Goal: Find specific page/section: Find specific page/section

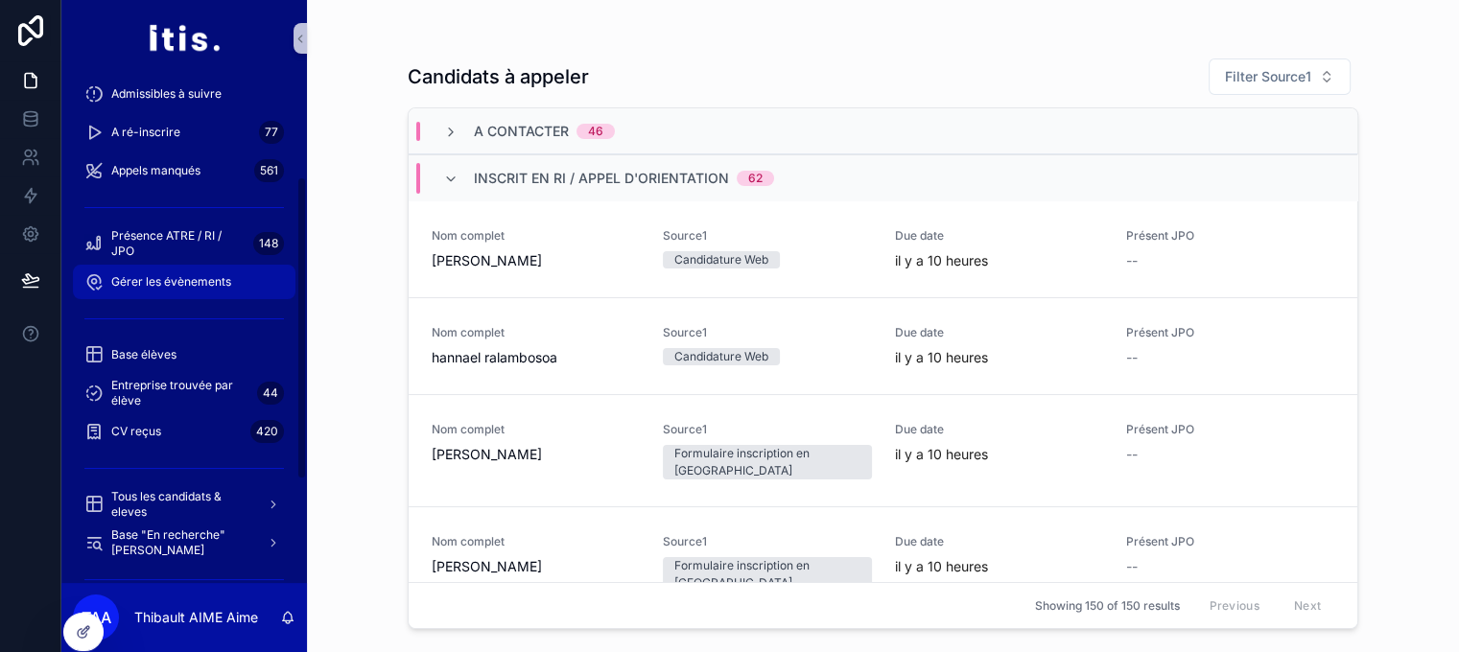
scroll to position [176, 0]
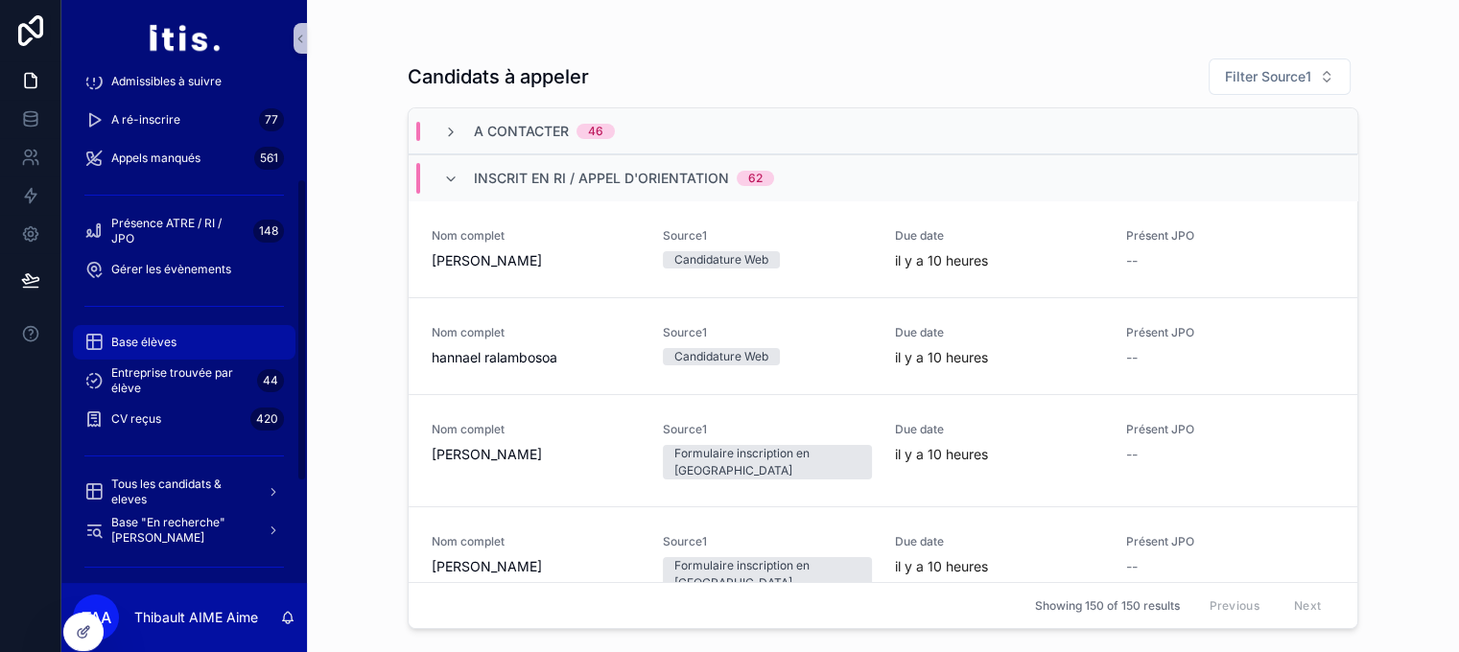
click at [214, 343] on div "Base élèves" at bounding box center [184, 342] width 200 height 31
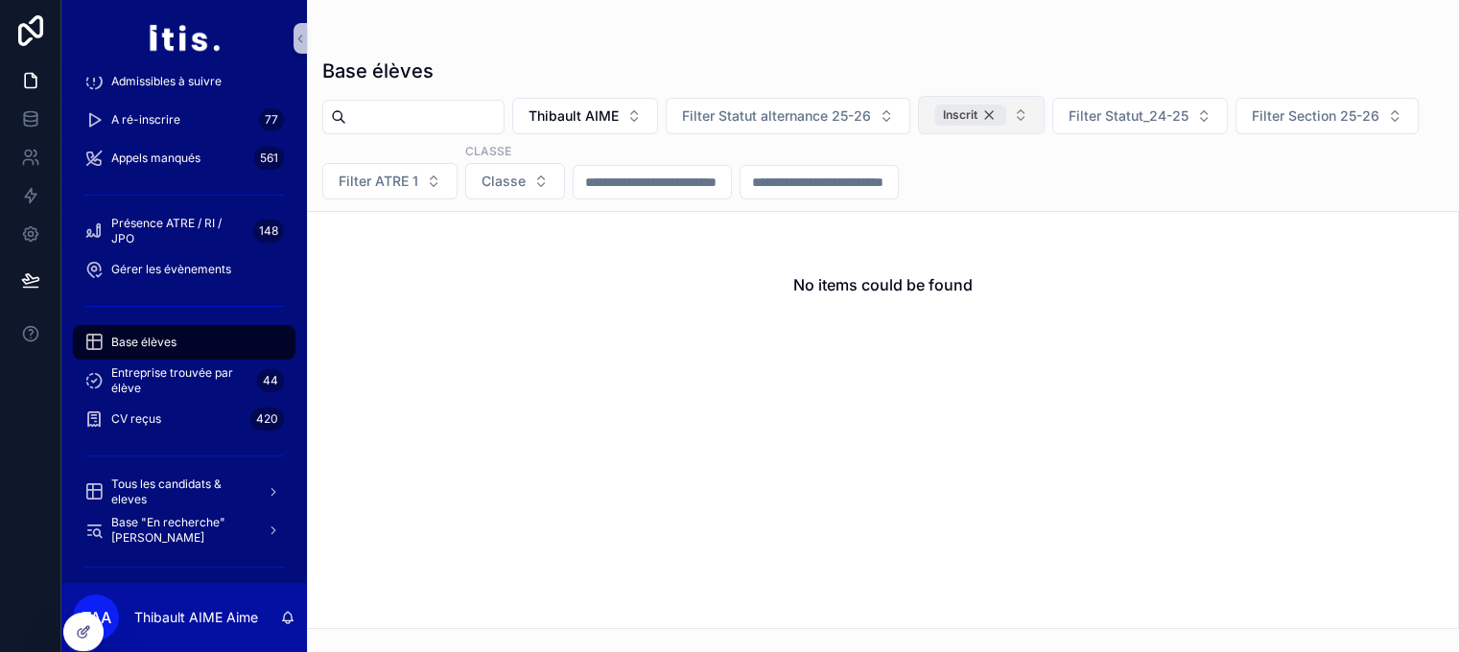
click at [1005, 113] on div "Inscrit" at bounding box center [969, 115] width 71 height 21
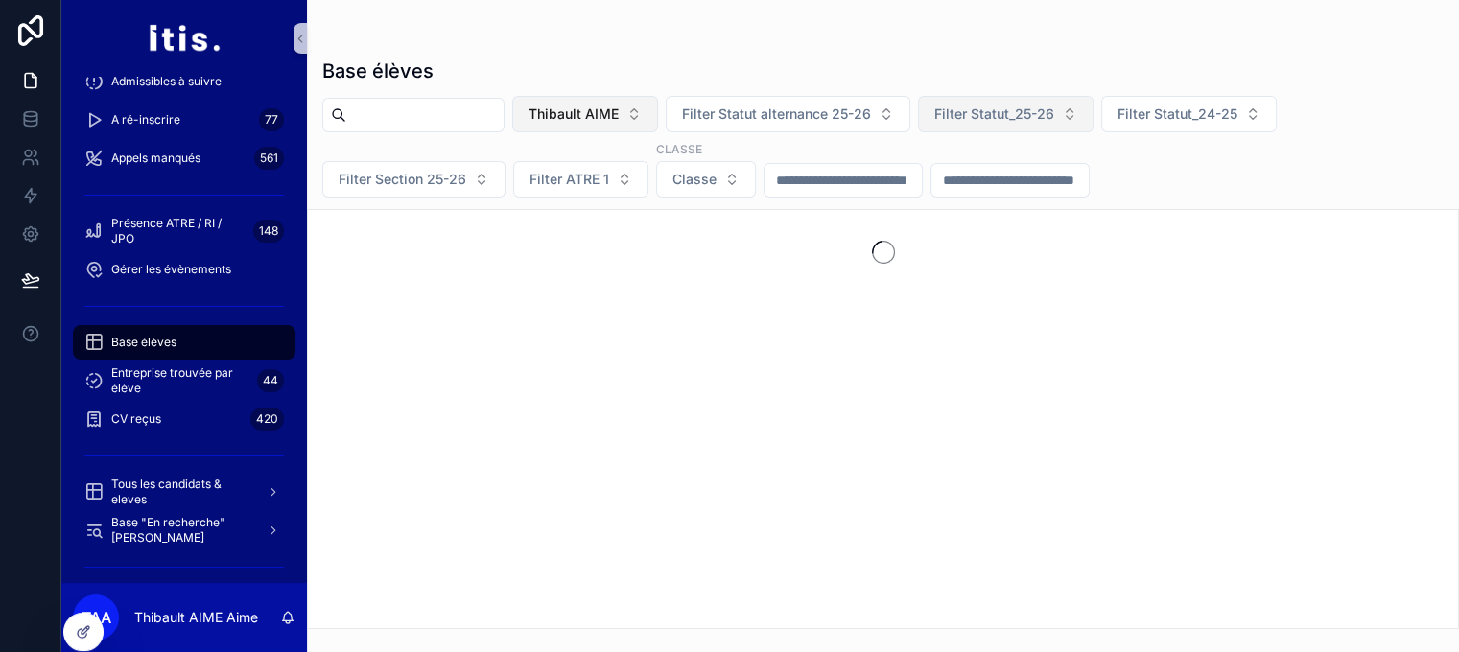
click at [619, 116] on span "Thibault AIME" at bounding box center [574, 114] width 90 height 19
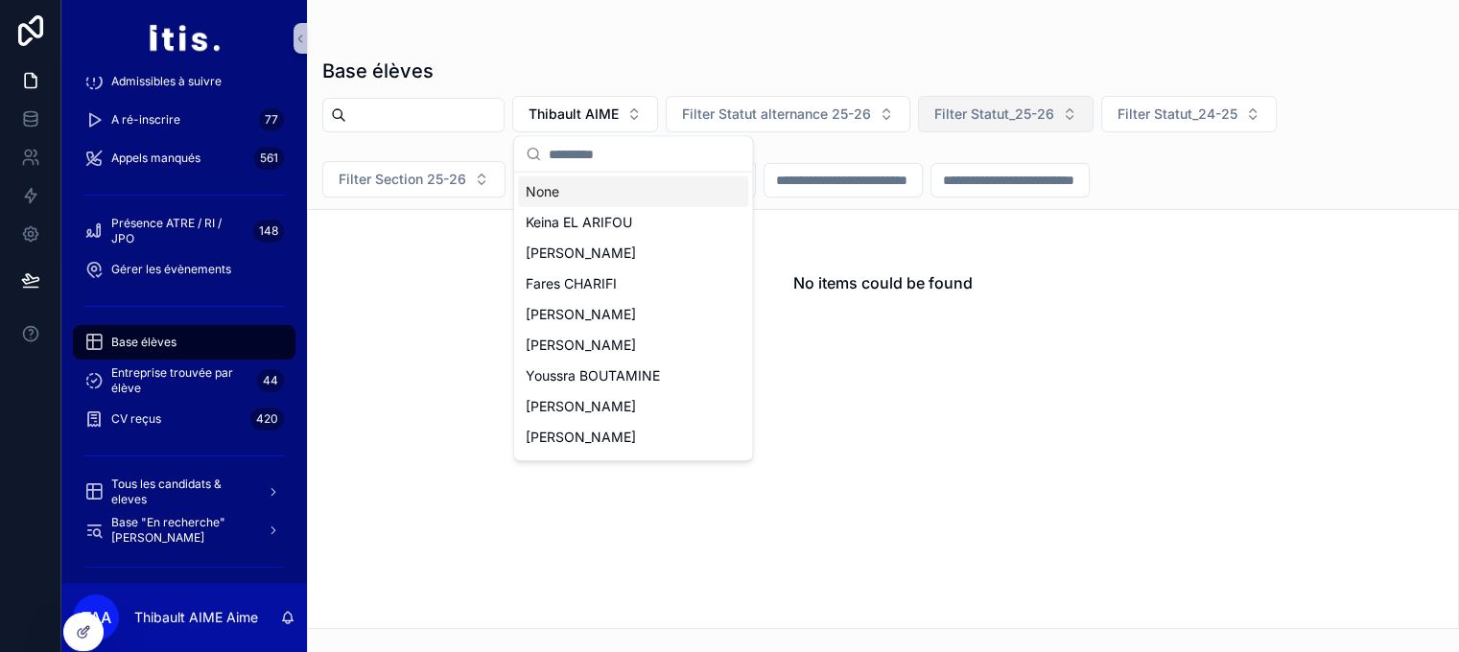
click at [590, 192] on div "None" at bounding box center [633, 191] width 230 height 31
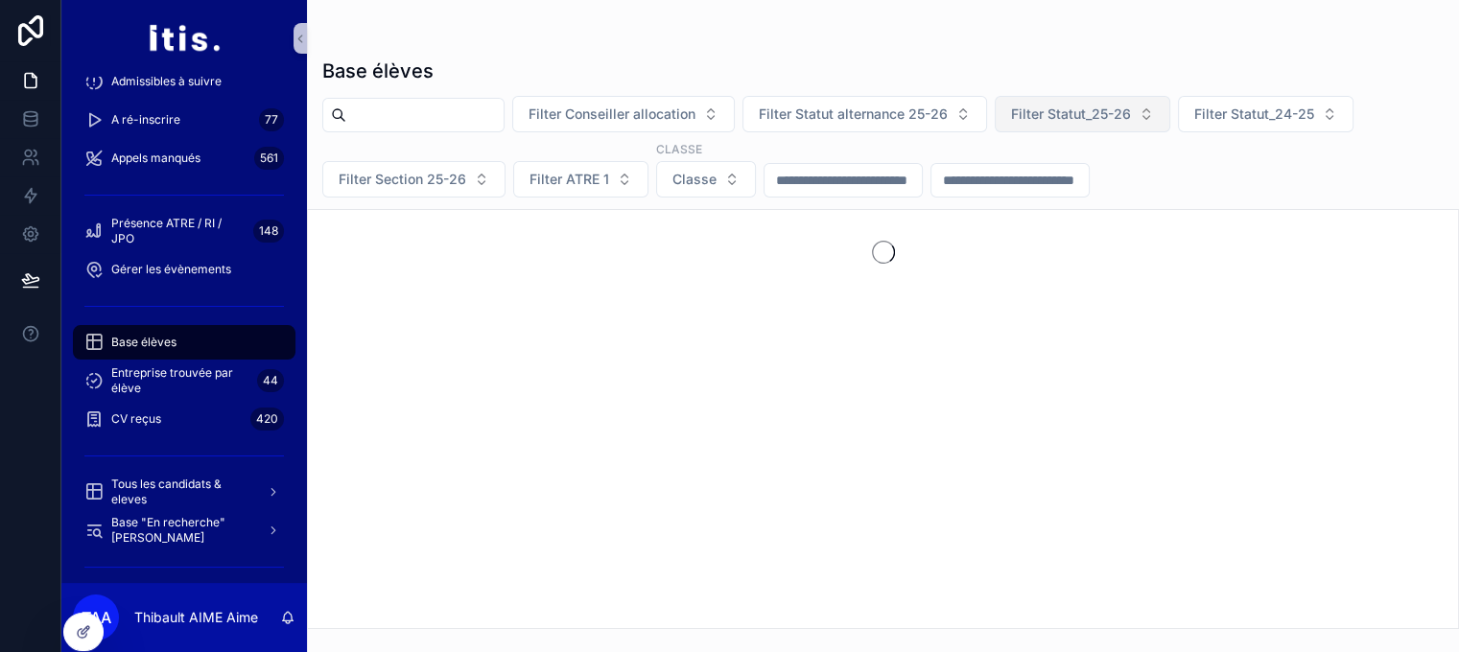
click at [482, 107] on input "scrollable content" at bounding box center [424, 115] width 157 height 27
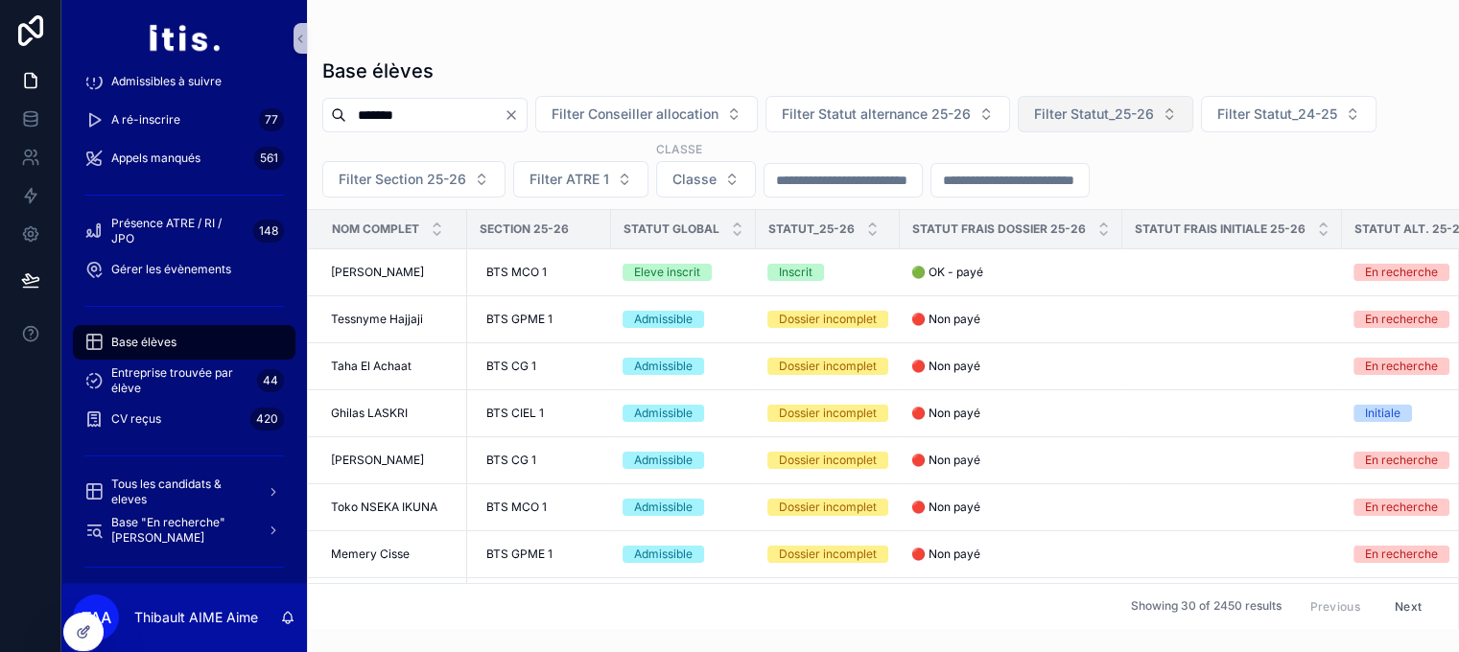
type input "*******"
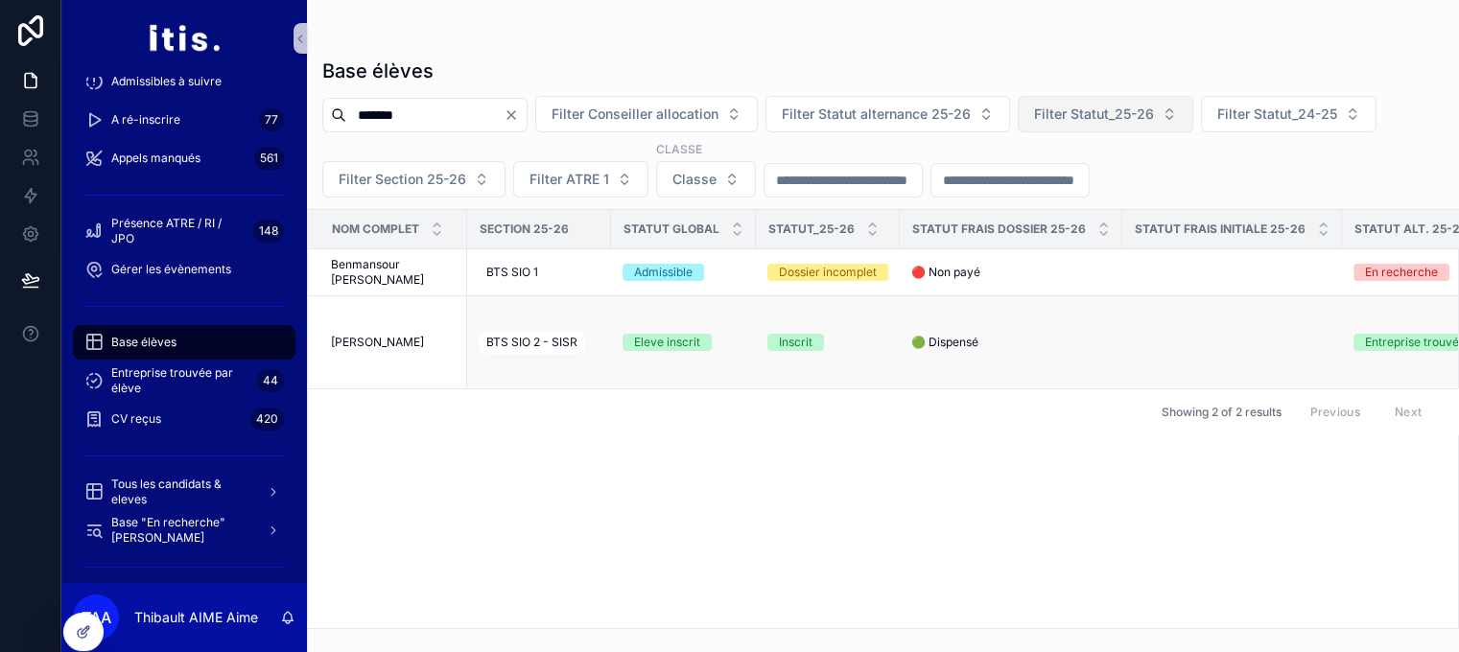
click at [412, 349] on span "[PERSON_NAME]" at bounding box center [377, 342] width 93 height 15
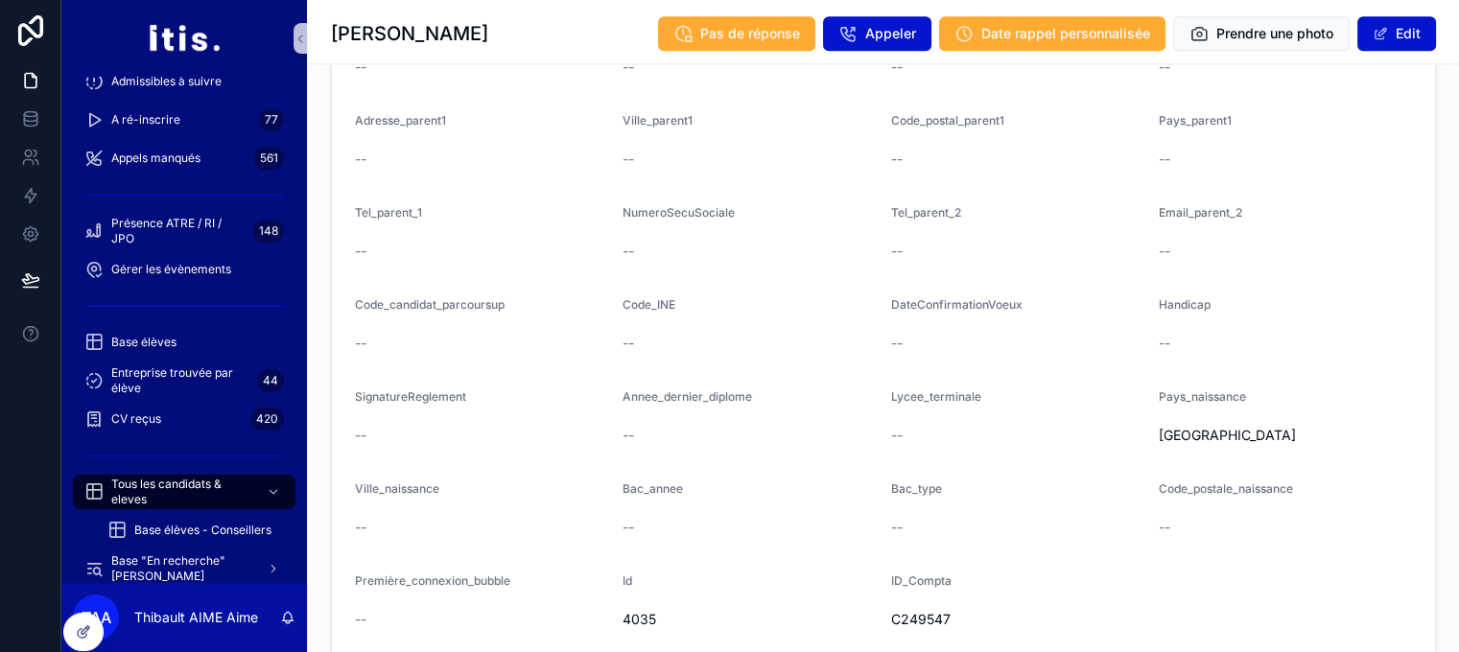
scroll to position [2518, 0]
